Goal: Information Seeking & Learning: Learn about a topic

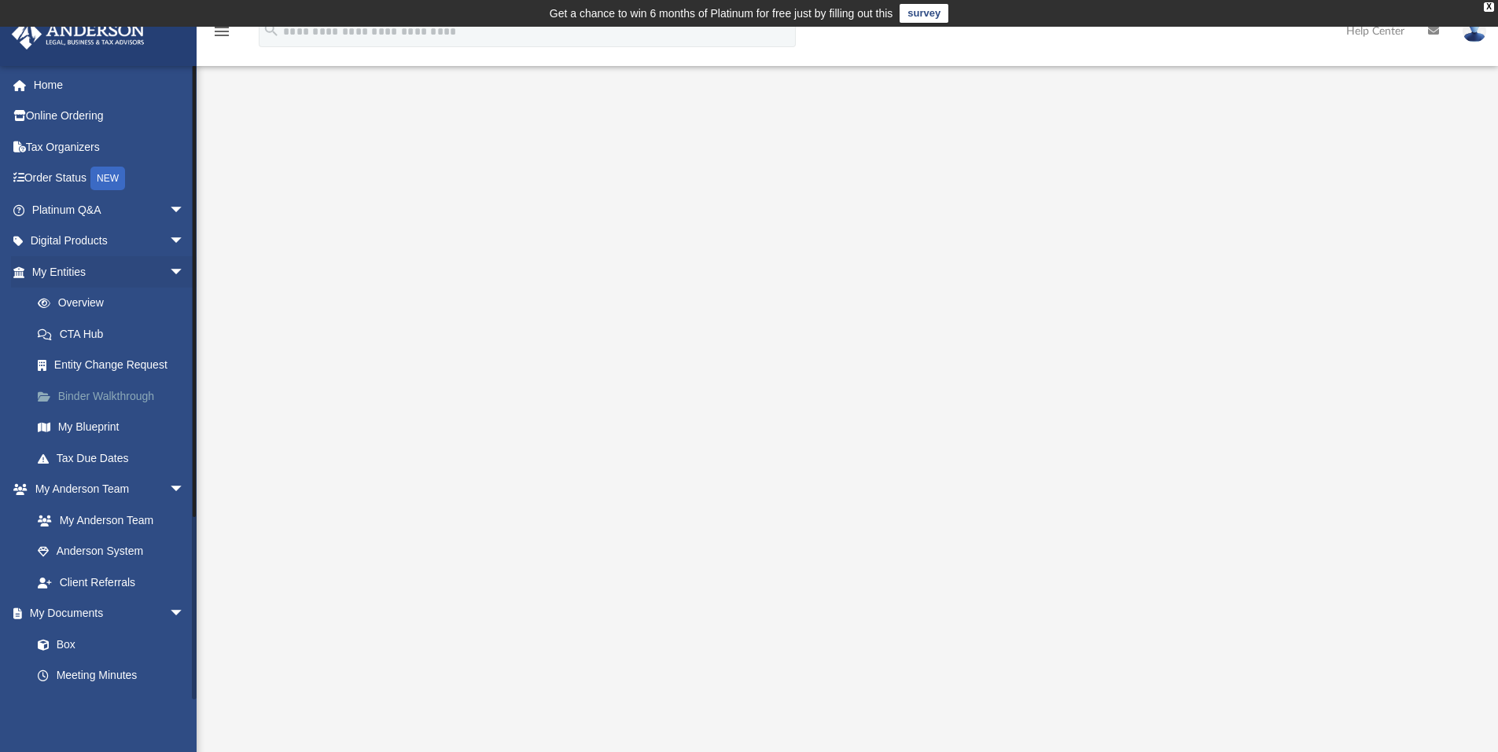
click at [123, 391] on link "Binder Walkthrough" at bounding box center [115, 396] width 186 height 31
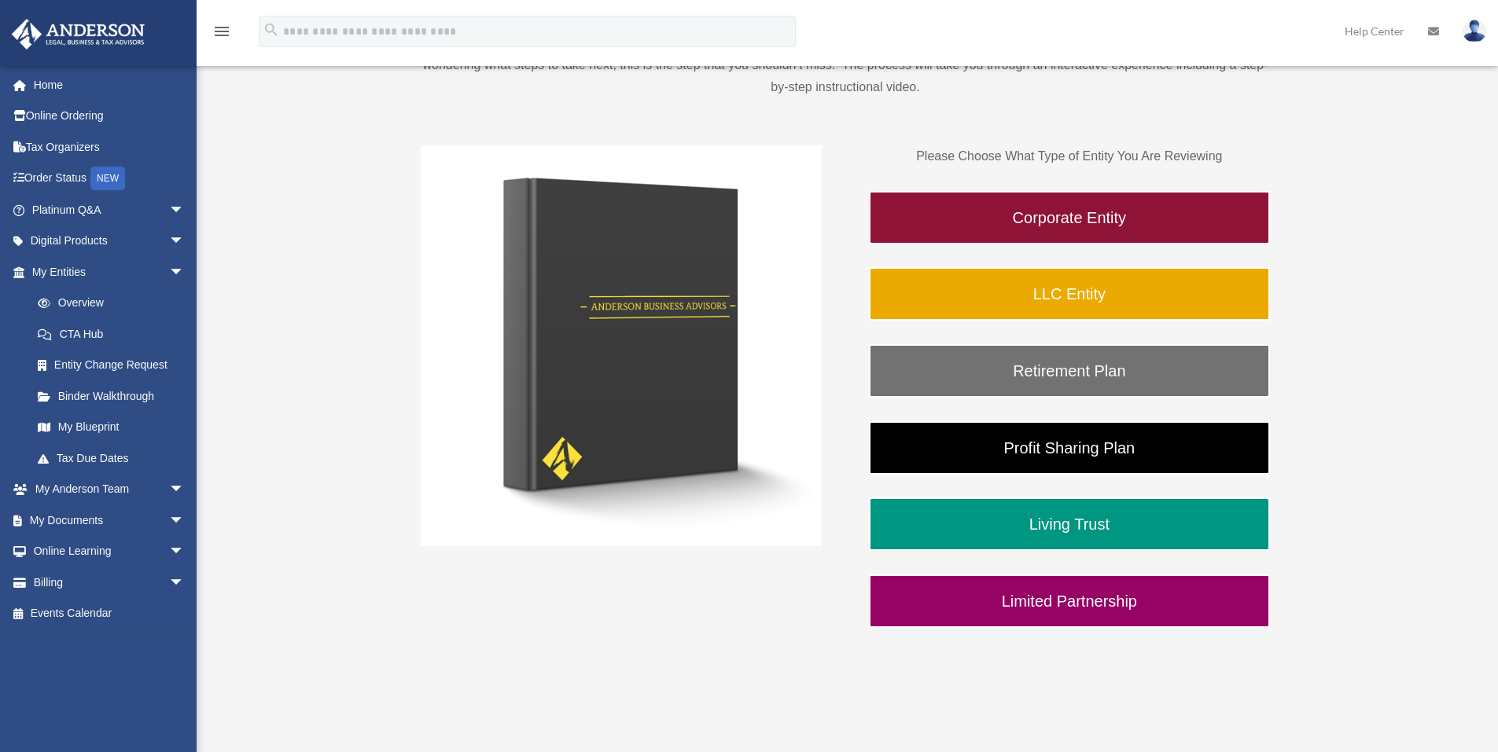
scroll to position [236, 0]
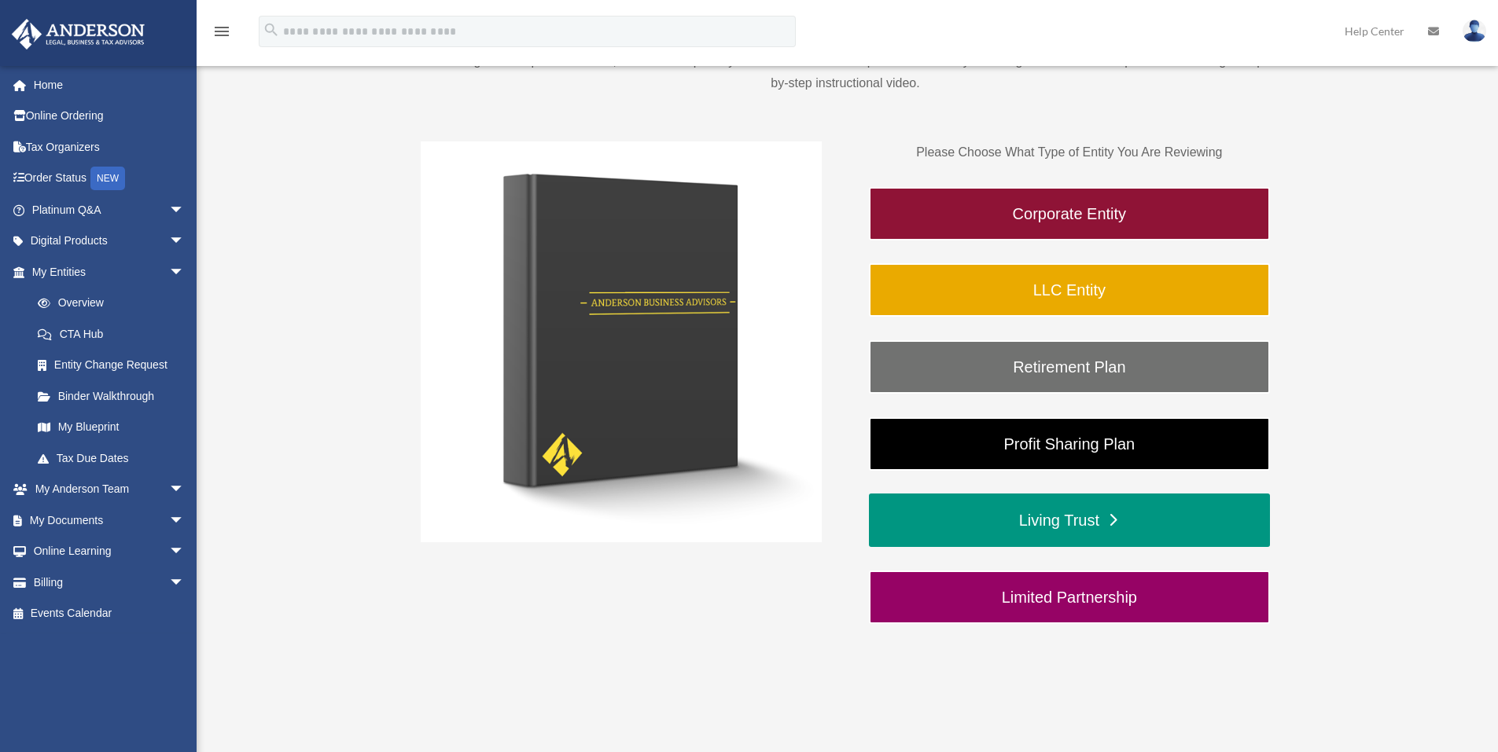
click at [1106, 514] on link "Living Trust" at bounding box center [1069, 520] width 401 height 53
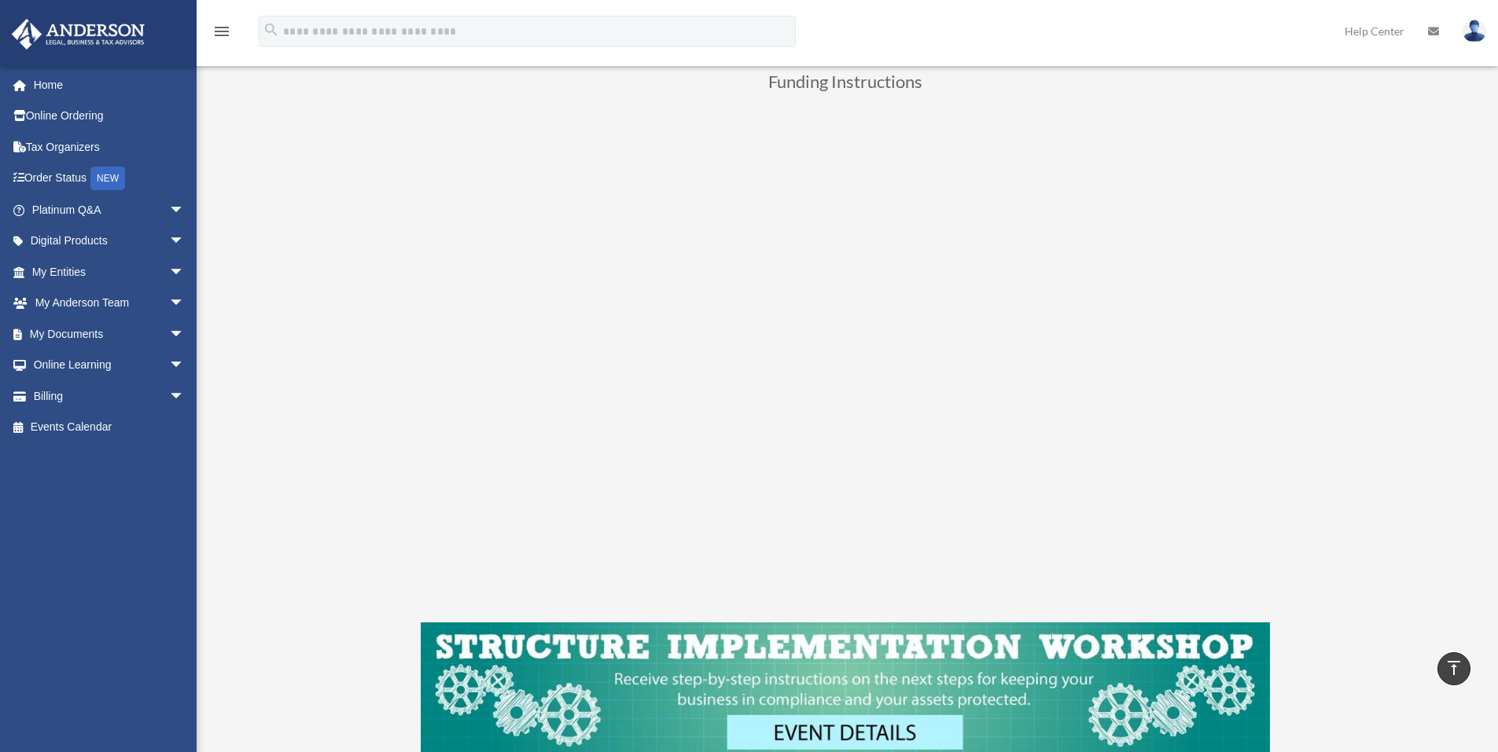
scroll to position [629, 0]
